Goal: Check status

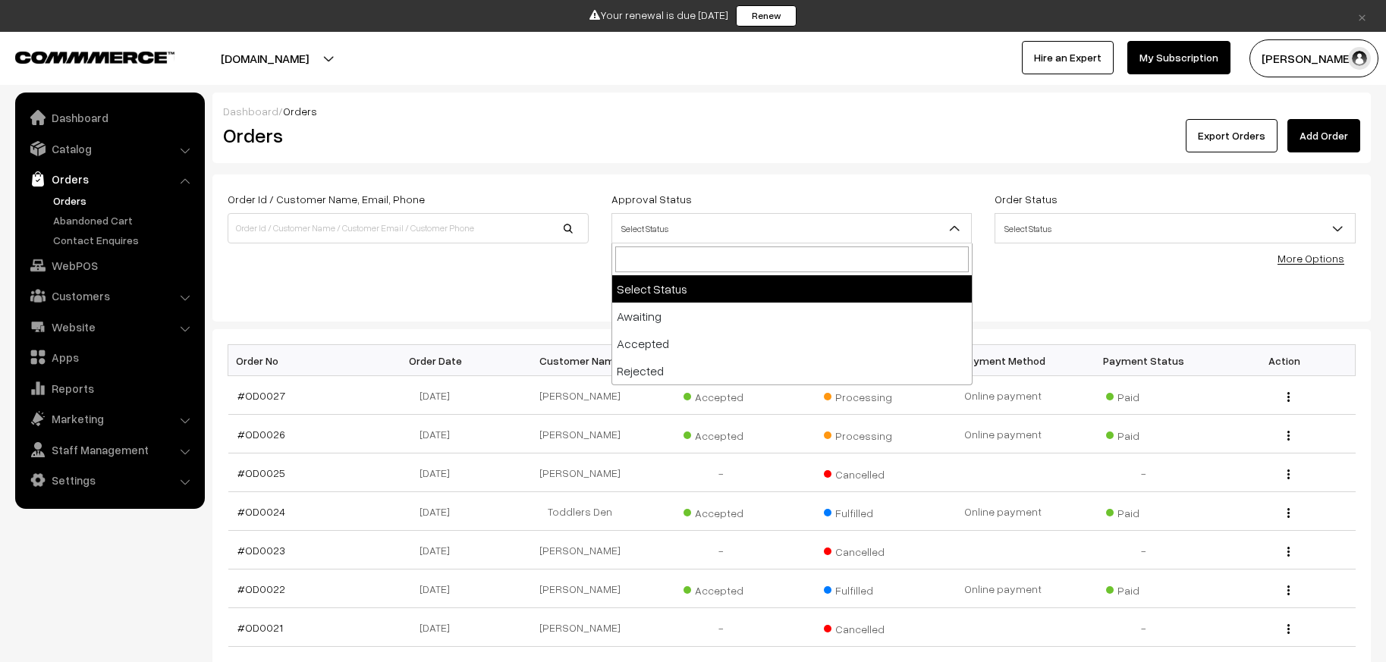
click at [684, 238] on span "Select Status" at bounding box center [792, 229] width 360 height 27
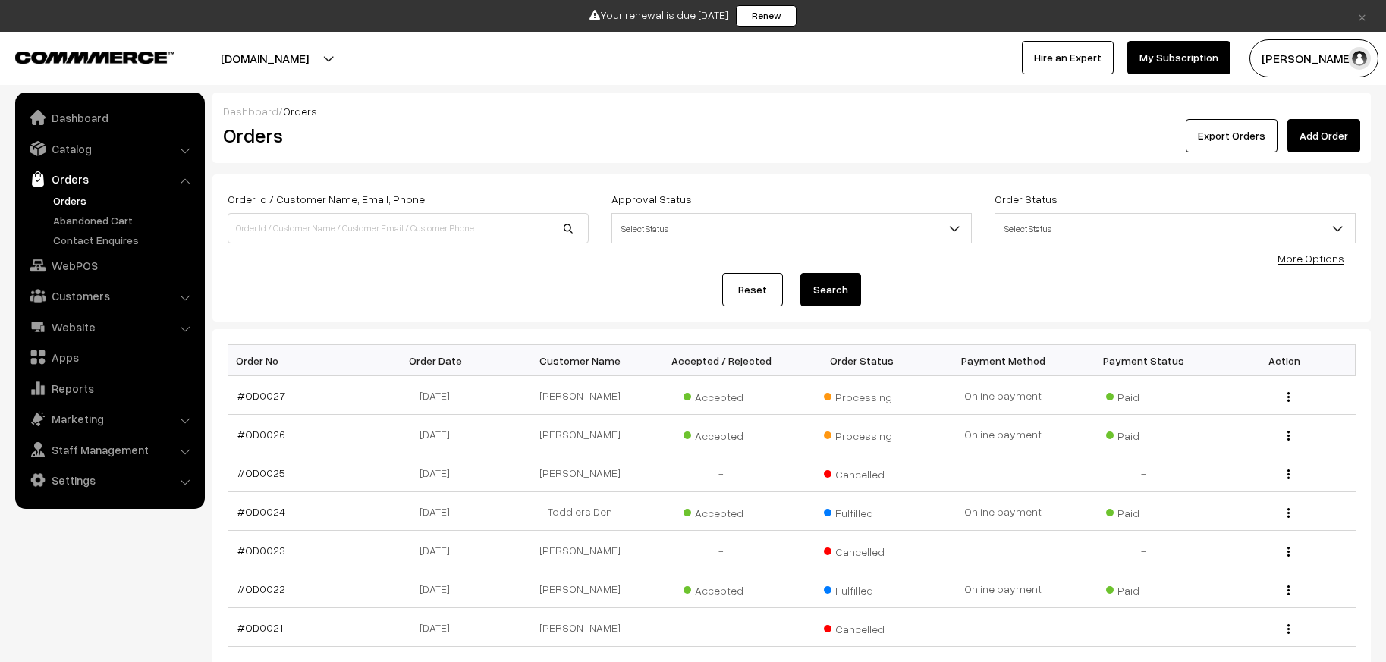
click at [560, 289] on div "Reset Search" at bounding box center [792, 289] width 1128 height 33
click at [570, 231] on input at bounding box center [408, 228] width 361 height 30
click at [712, 171] on div "Dashboard / Orders Orders Export Orders Add Order Order Id / Customer Name, Ema…" at bounding box center [791, 474] width 1159 height 763
click at [712, 224] on span "Select Status" at bounding box center [792, 229] width 360 height 27
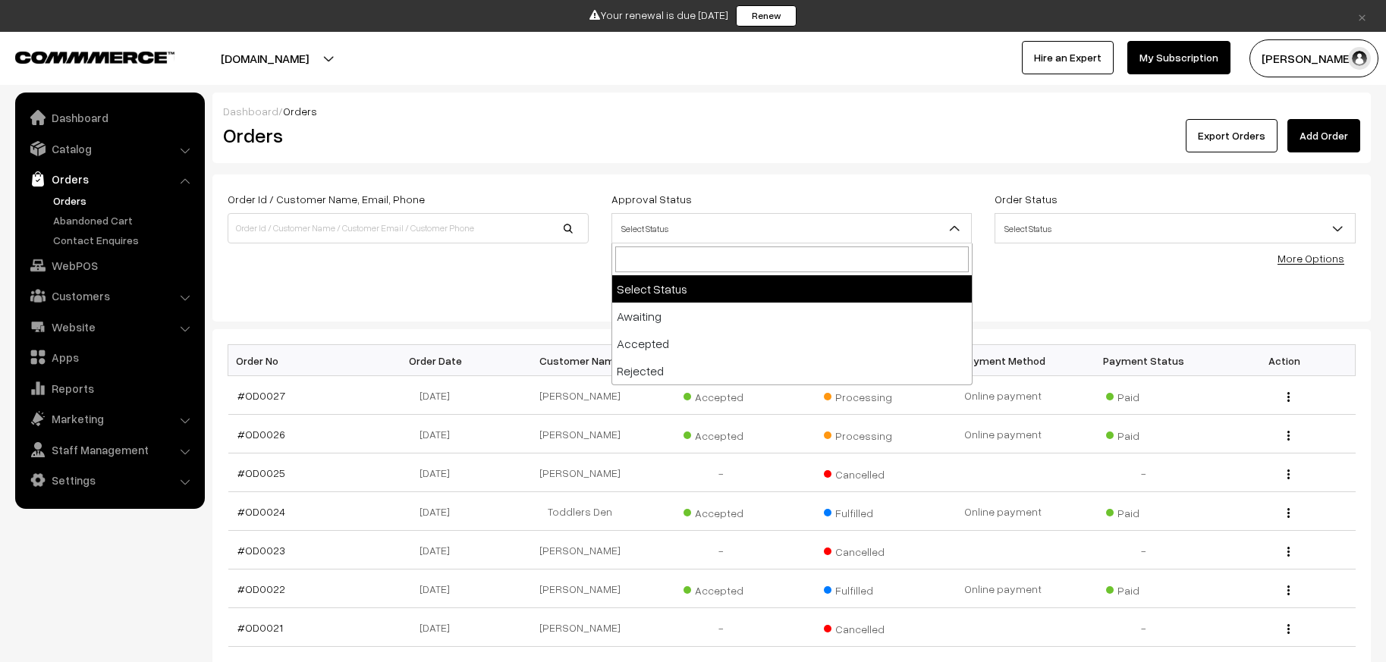
click at [498, 322] on div "Dashboard / Orders Orders Export Orders Add Order Order Id / Customer Name, Ema…" at bounding box center [791, 474] width 1159 height 763
click at [734, 227] on span "Select Status" at bounding box center [792, 229] width 360 height 27
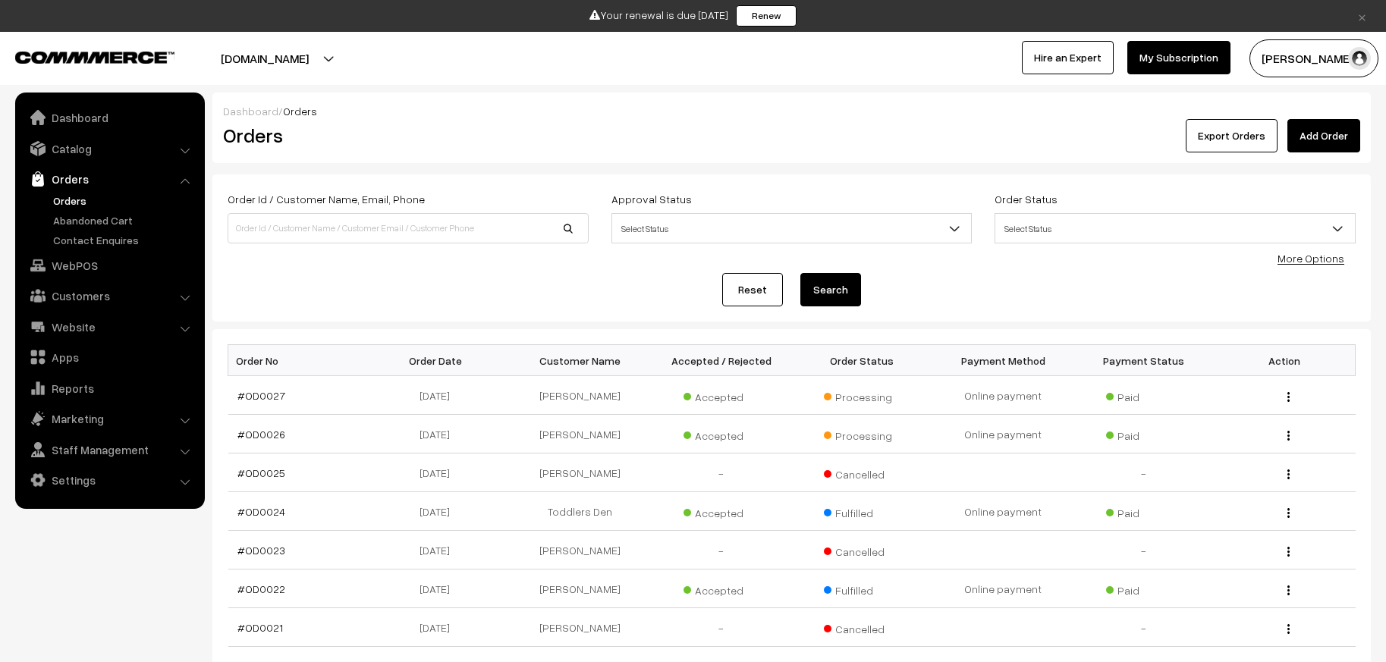
click at [1076, 291] on div "Reset Search" at bounding box center [792, 289] width 1128 height 33
